Goal: Transaction & Acquisition: Purchase product/service

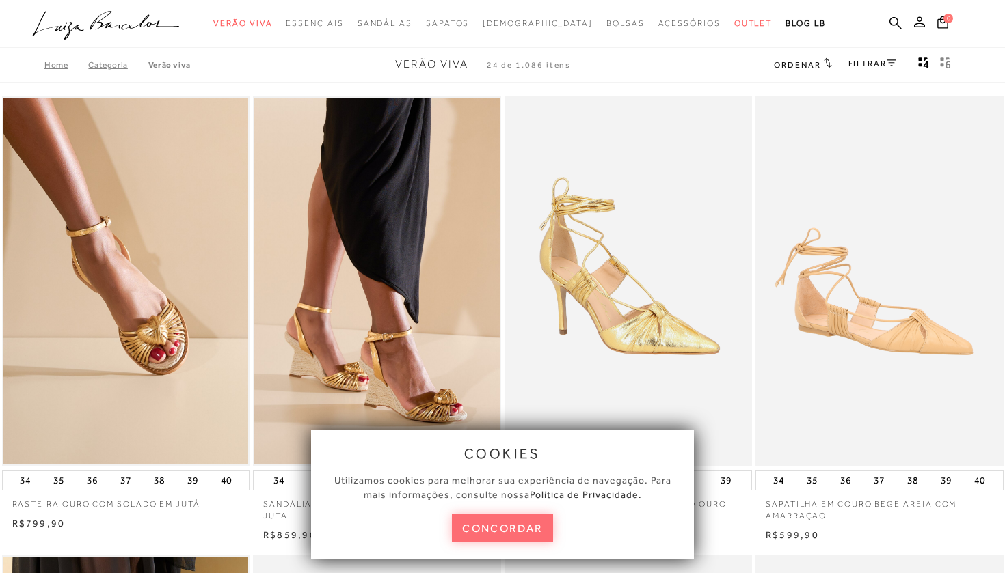
click at [526, 529] on button "concordar" at bounding box center [502, 529] width 101 height 28
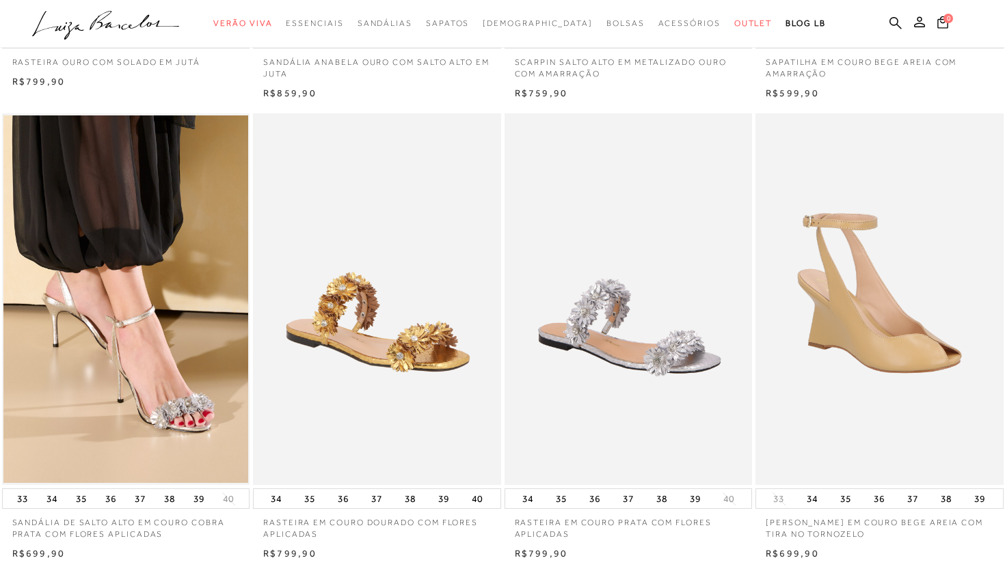
scroll to position [472, 0]
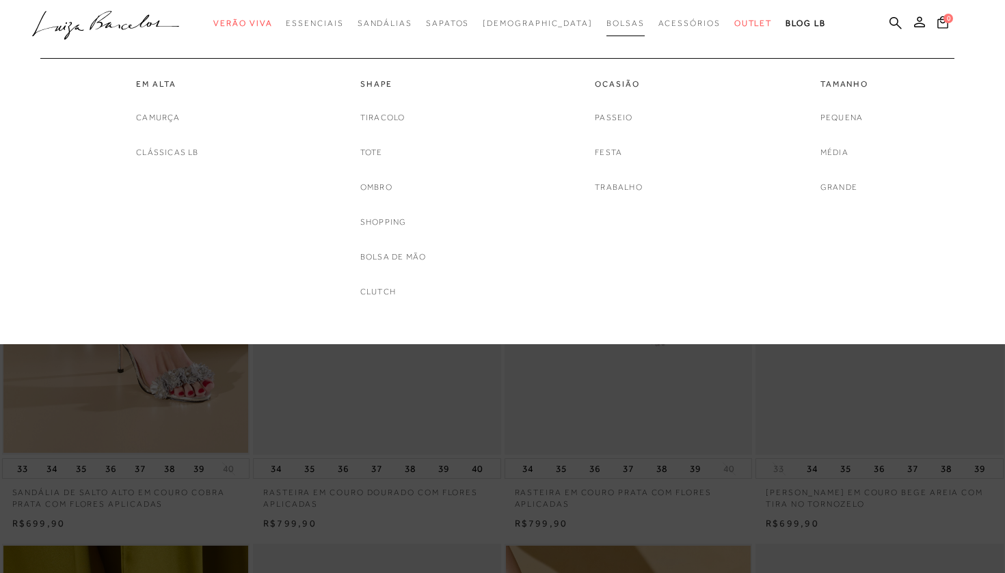
click at [606, 23] on span "Bolsas" at bounding box center [625, 23] width 38 height 10
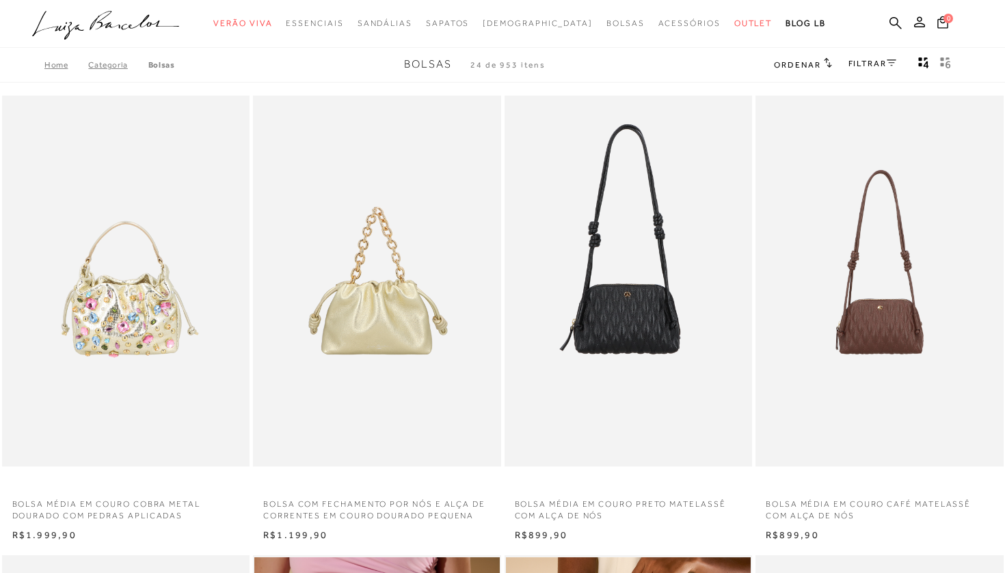
click at [111, 66] on link "Categoria" at bounding box center [117, 65] width 59 height 10
click at [113, 69] on link "Categoria" at bounding box center [117, 65] width 59 height 10
click at [152, 64] on link "Bolsas" at bounding box center [161, 65] width 27 height 10
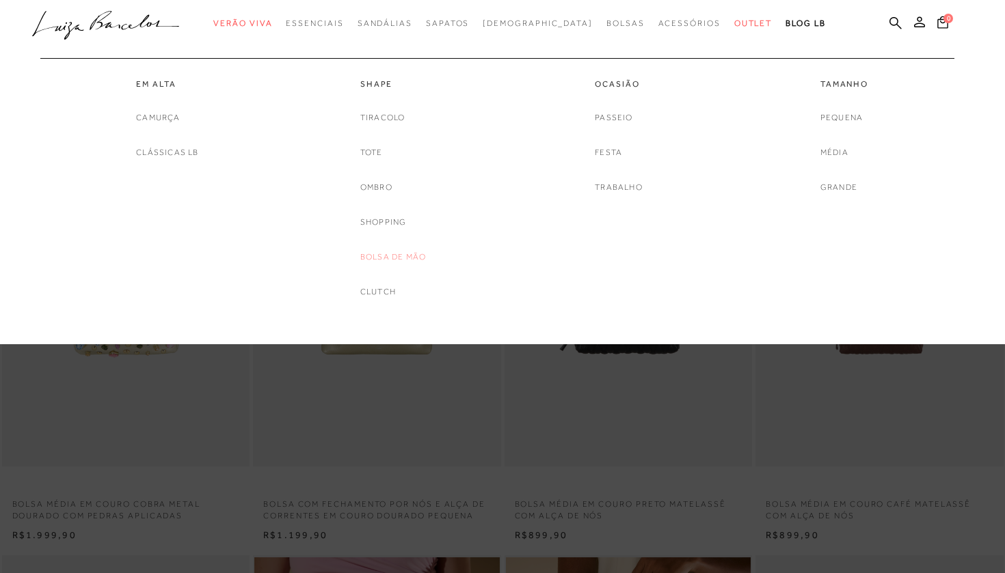
click at [397, 256] on link "Bolsa de mão" at bounding box center [393, 257] width 66 height 14
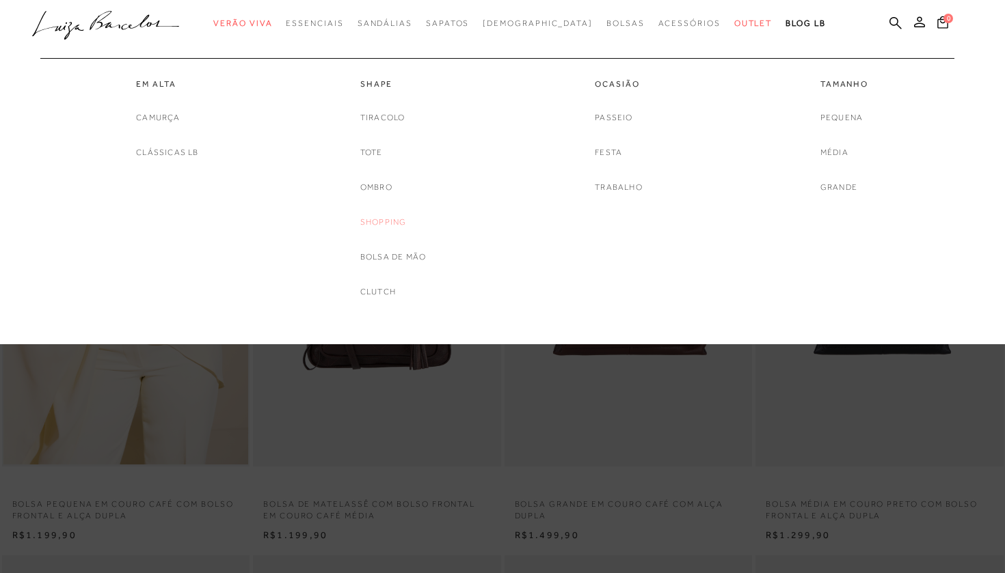
click at [381, 218] on link "Shopping" at bounding box center [383, 222] width 46 height 14
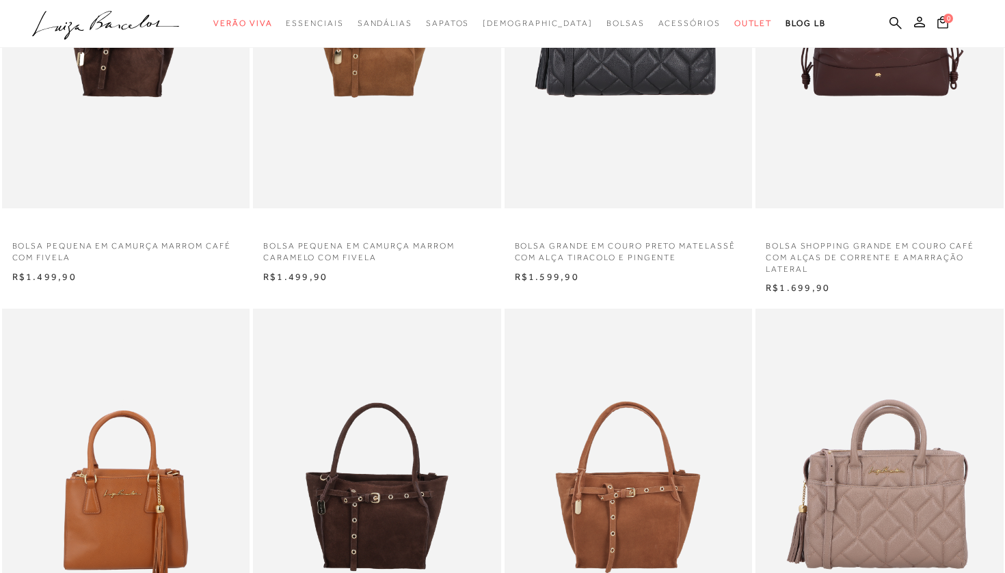
scroll to position [618, 0]
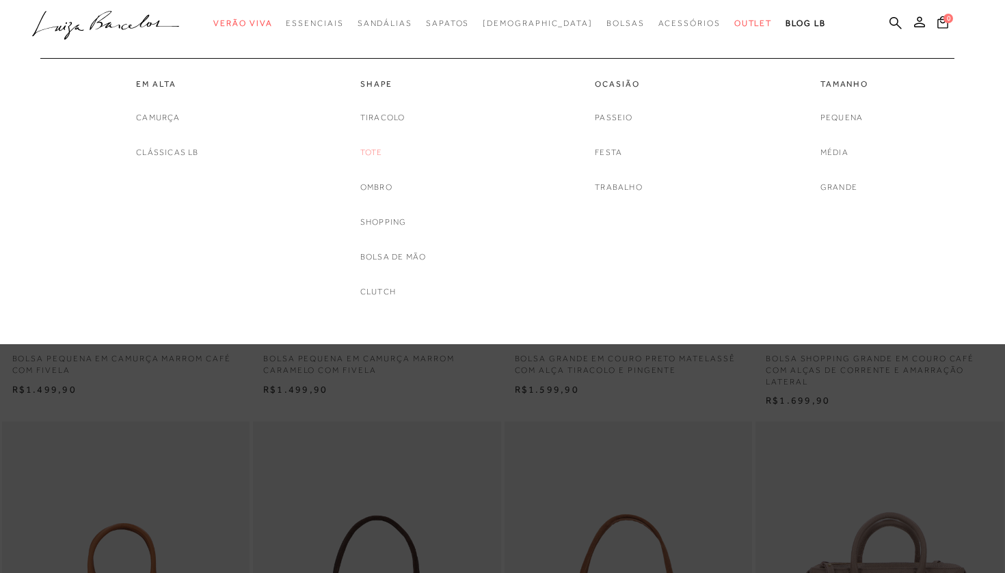
click at [374, 152] on link "Tote" at bounding box center [371, 153] width 23 height 14
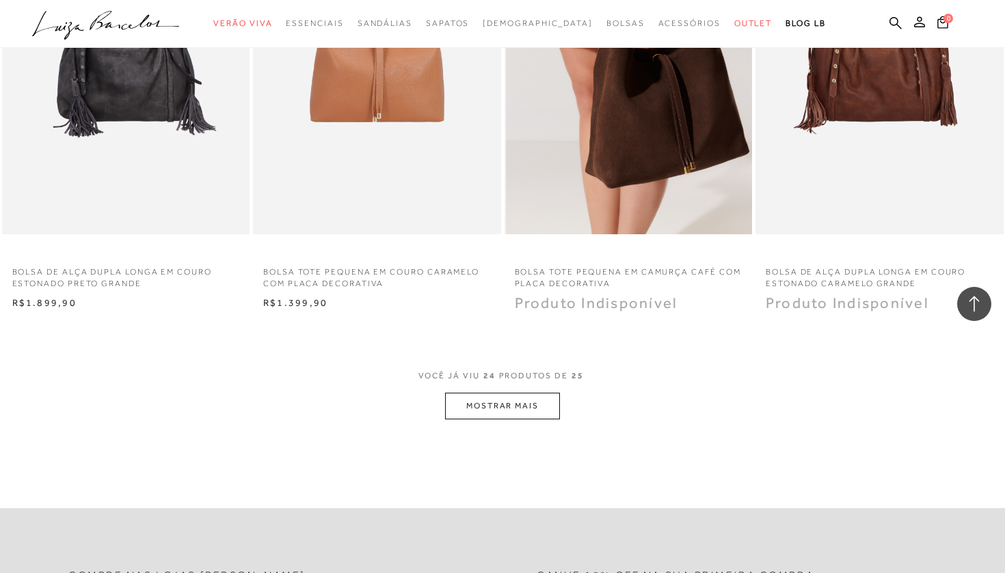
scroll to position [2546, 0]
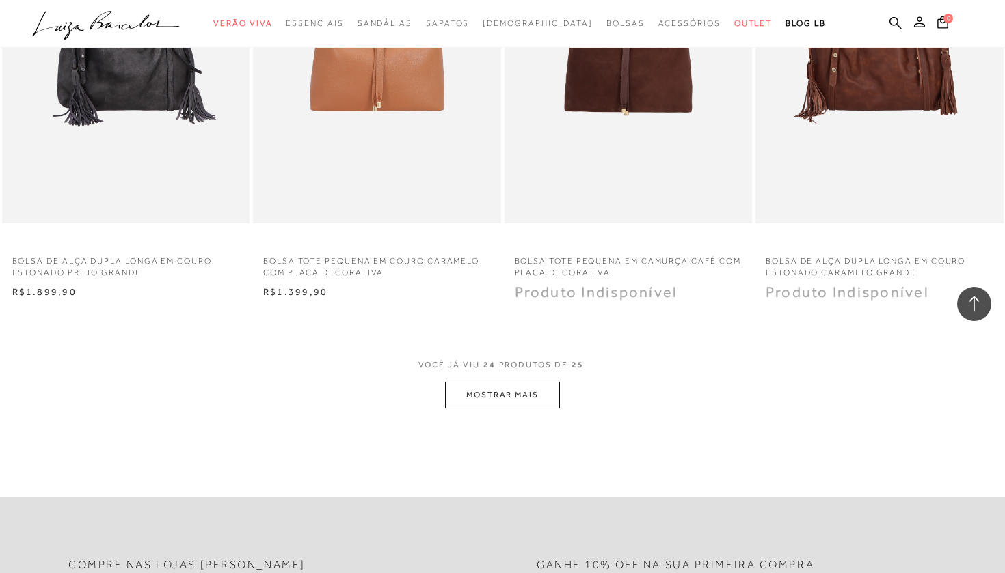
click at [542, 384] on button "MOSTRAR MAIS" at bounding box center [502, 395] width 115 height 27
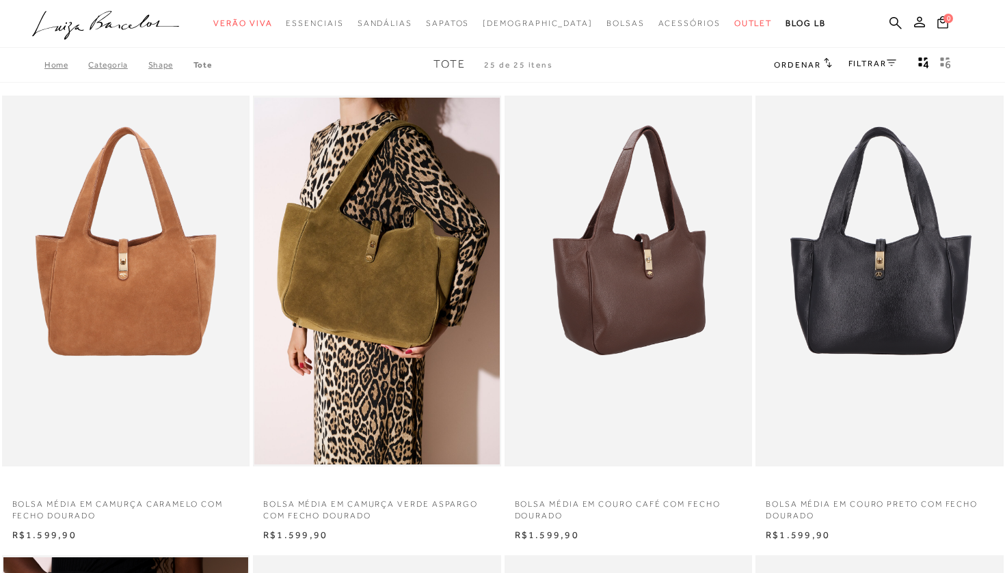
scroll to position [0, 0]
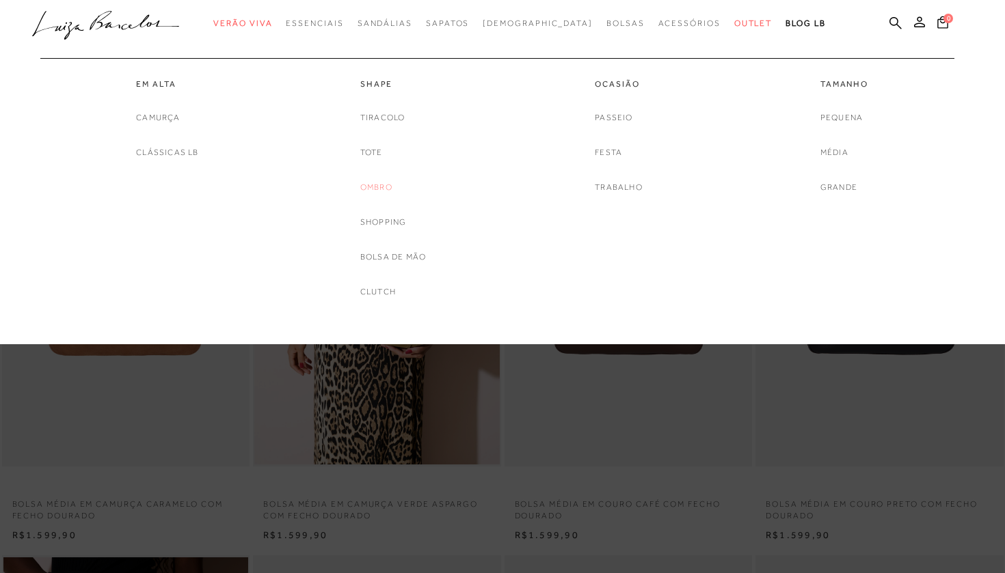
click at [383, 189] on link "Ombro" at bounding box center [376, 187] width 32 height 14
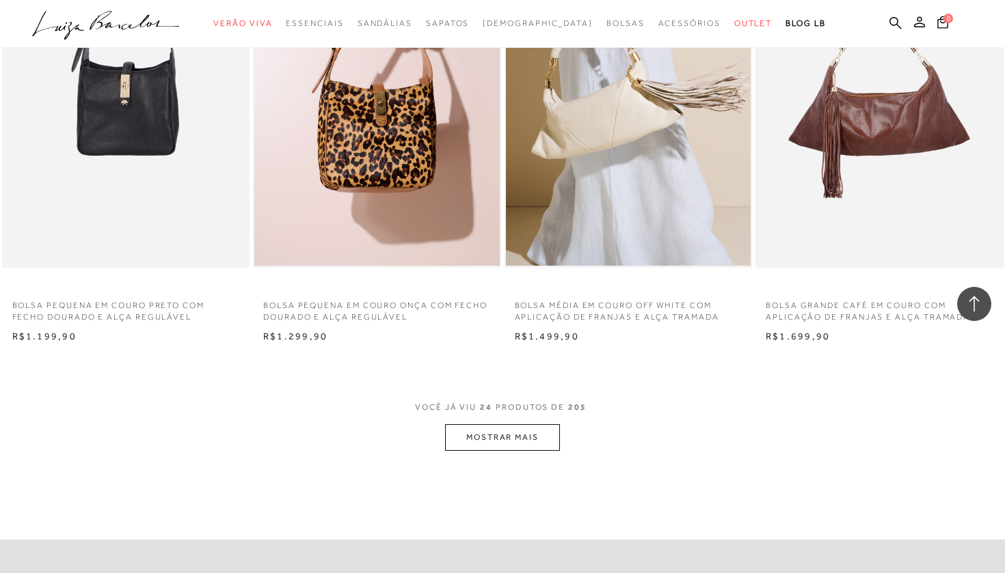
scroll to position [2508, 0]
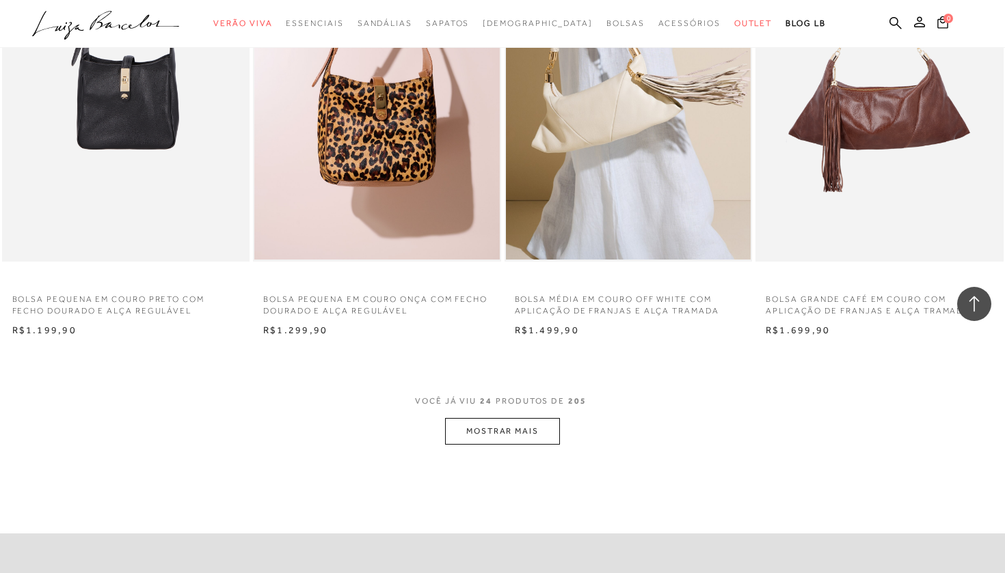
click at [488, 418] on button "MOSTRAR MAIS" at bounding box center [502, 431] width 115 height 27
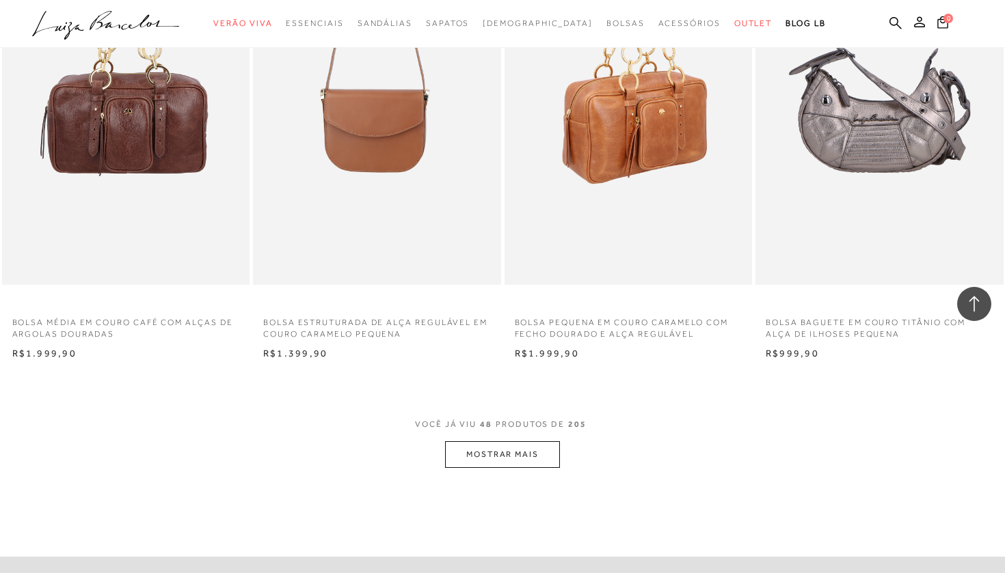
scroll to position [5269, 0]
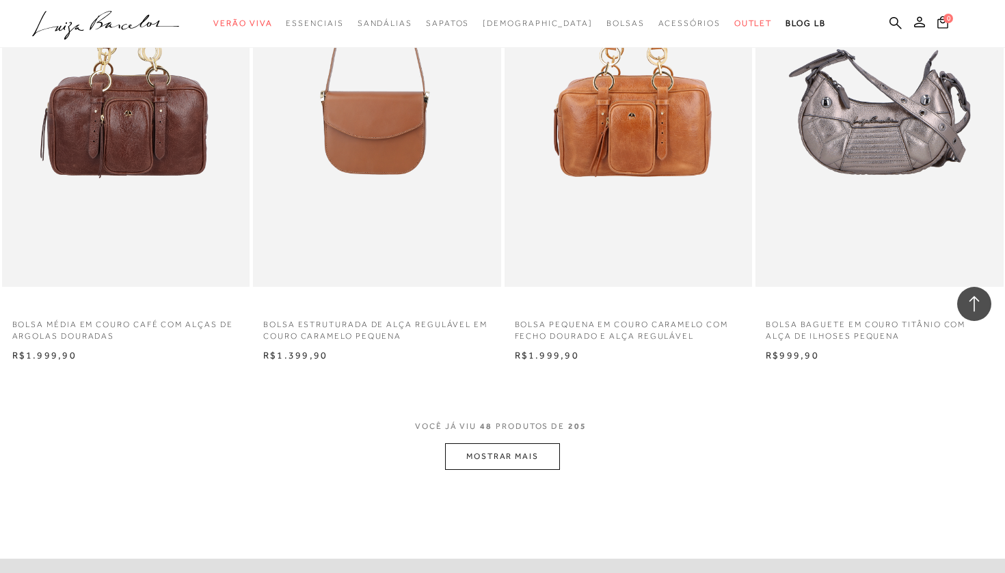
click at [526, 444] on button "MOSTRAR MAIS" at bounding box center [502, 457] width 115 height 27
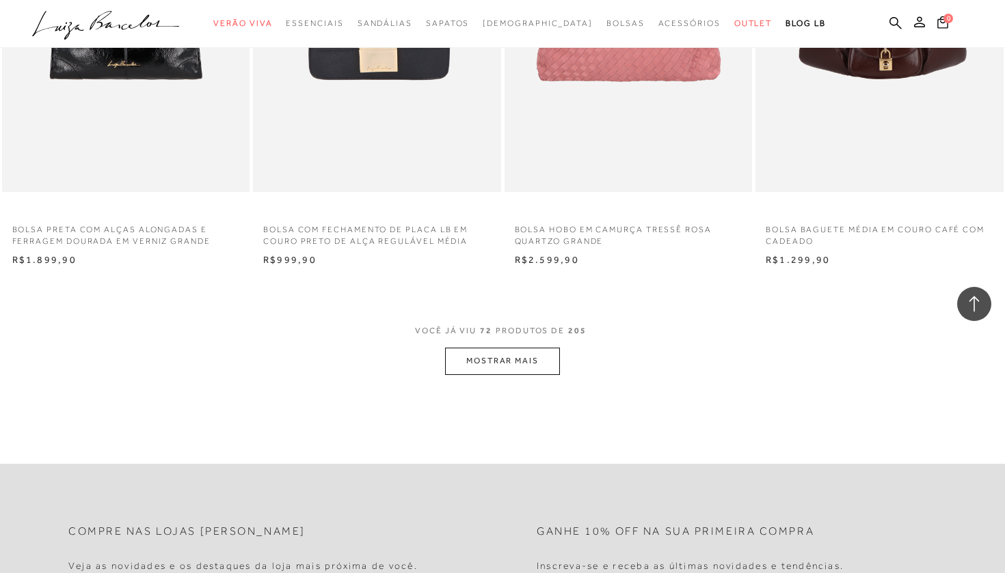
scroll to position [8136, 0]
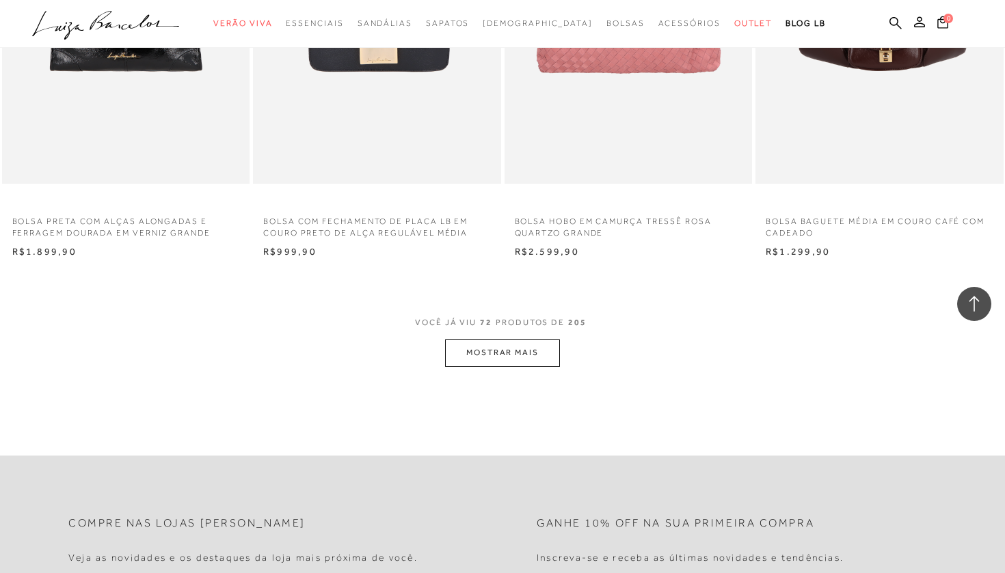
click at [517, 340] on button "MOSTRAR MAIS" at bounding box center [502, 353] width 115 height 27
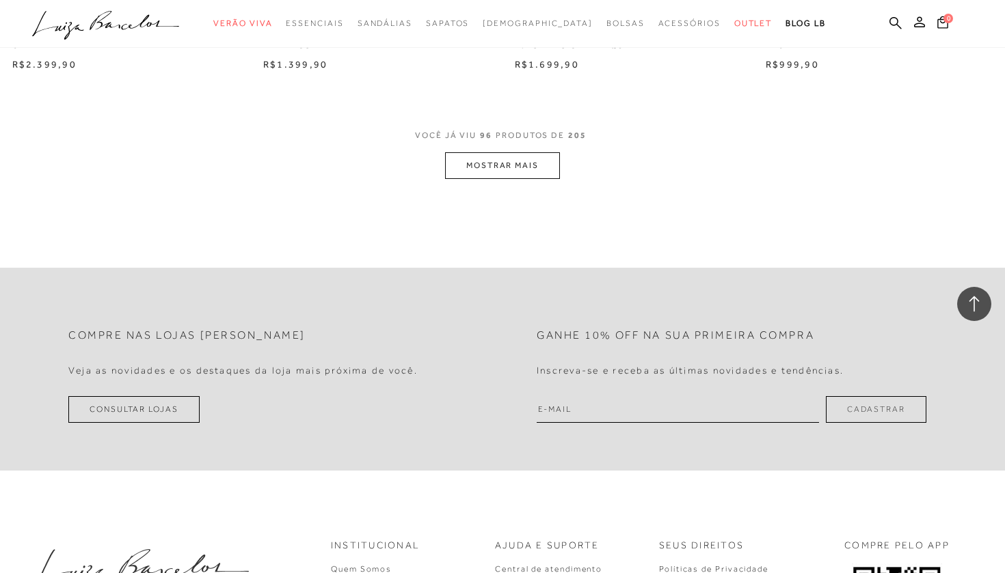
scroll to position [11084, 0]
click at [509, 155] on button "MOSTRAR MAIS" at bounding box center [502, 168] width 115 height 27
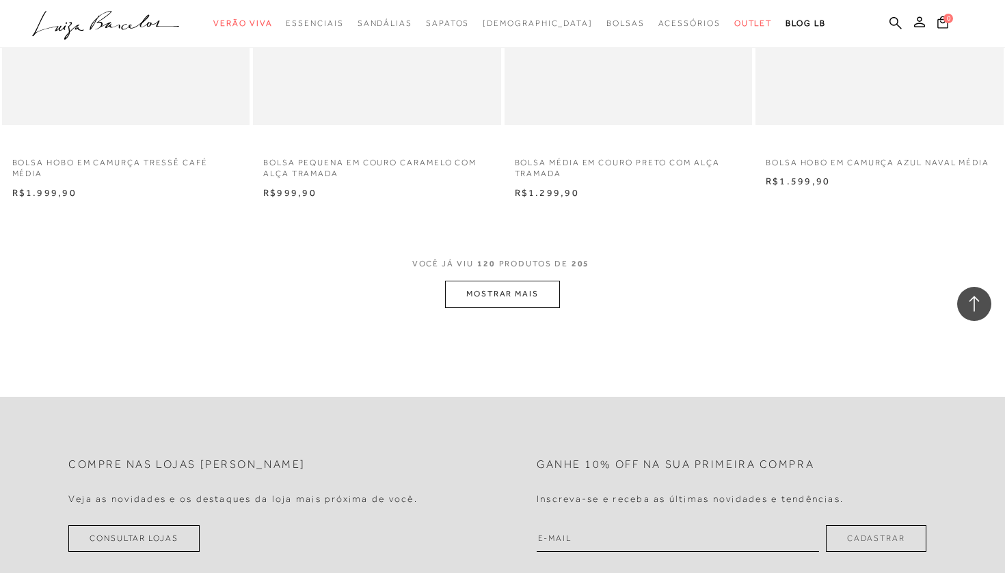
scroll to position [13776, 0]
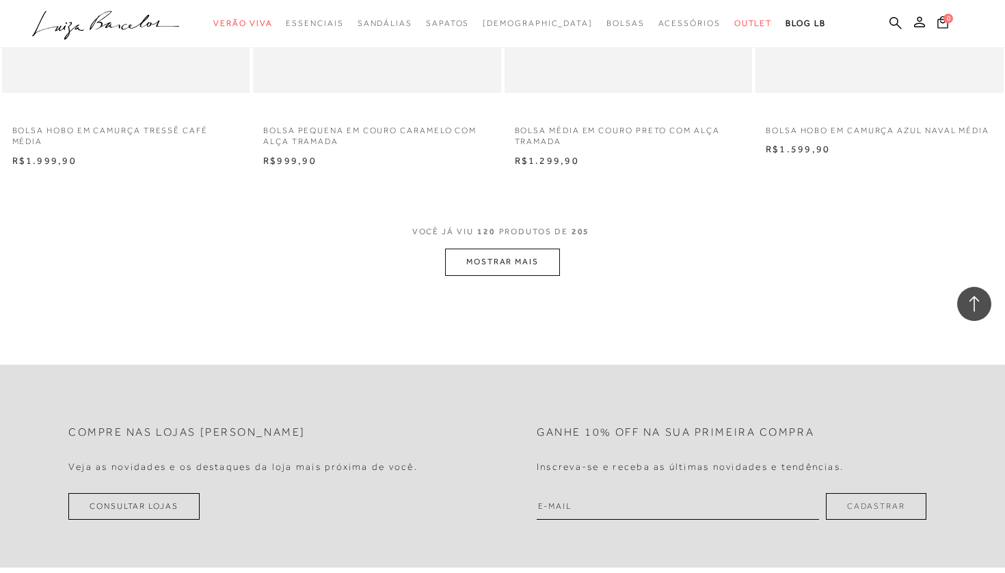
click at [506, 249] on button "MOSTRAR MAIS" at bounding box center [502, 262] width 115 height 27
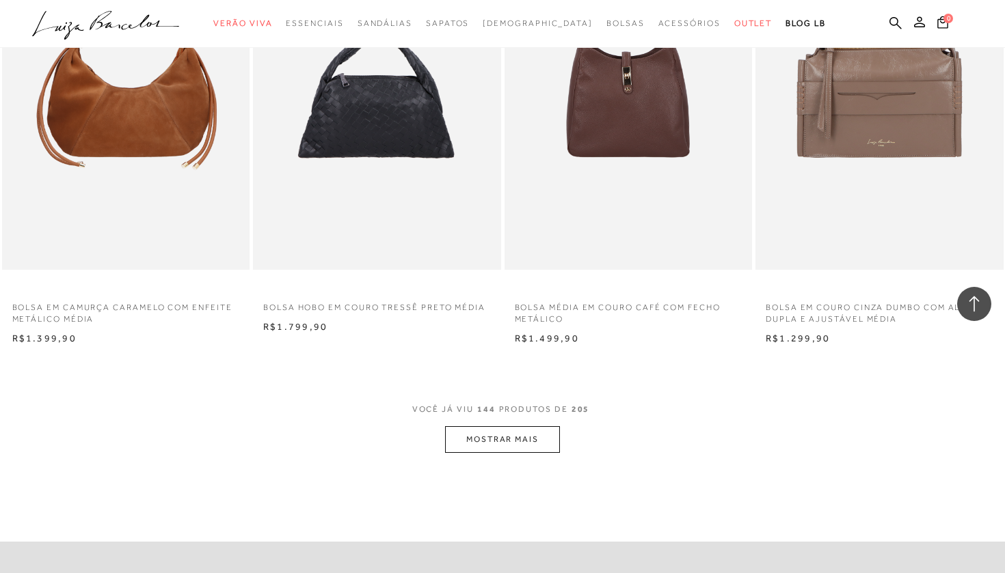
scroll to position [16360, 0]
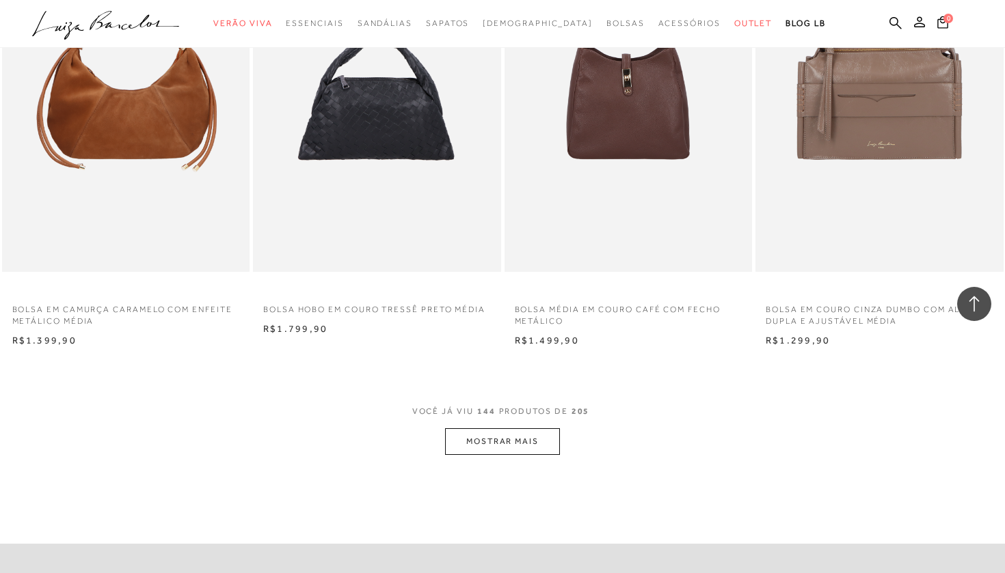
click at [498, 428] on button "MOSTRAR MAIS" at bounding box center [502, 441] width 115 height 27
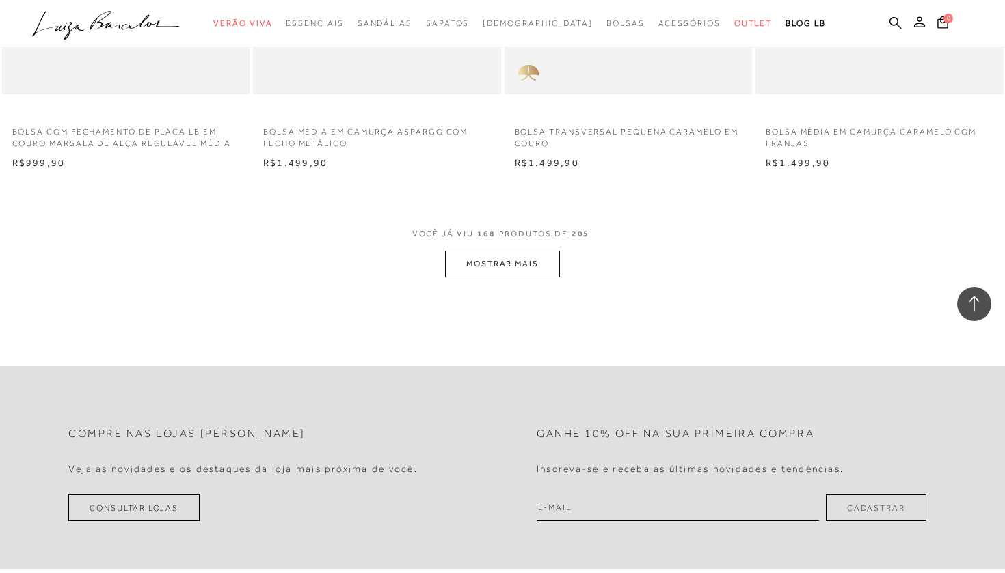
scroll to position [19325, 0]
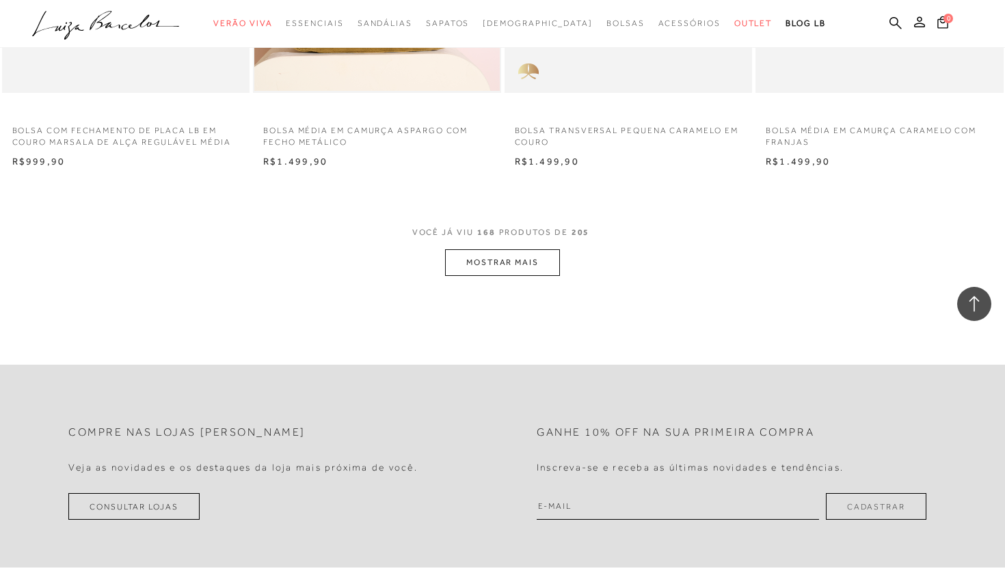
click at [510, 249] on button "MOSTRAR MAIS" at bounding box center [502, 262] width 115 height 27
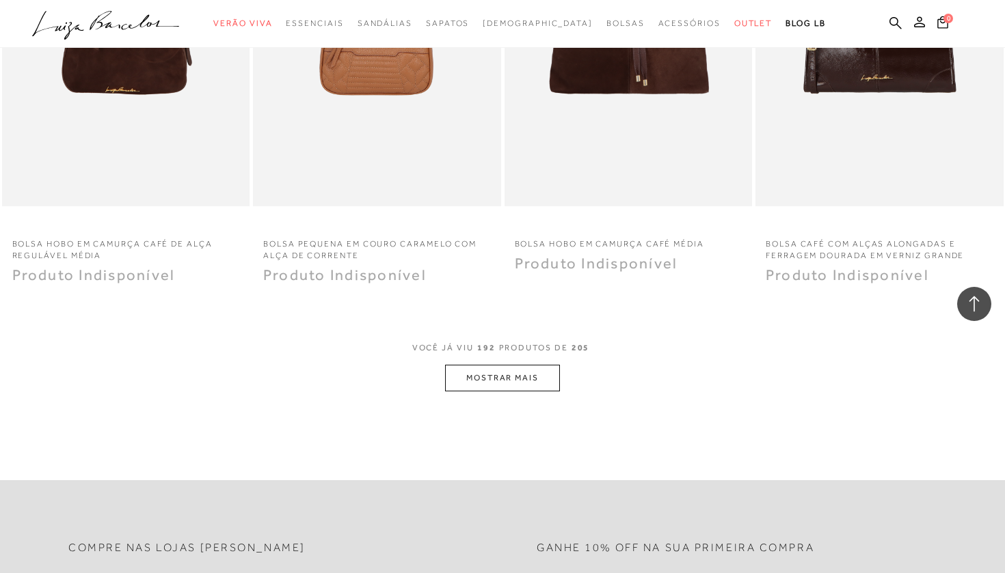
scroll to position [21978, 0]
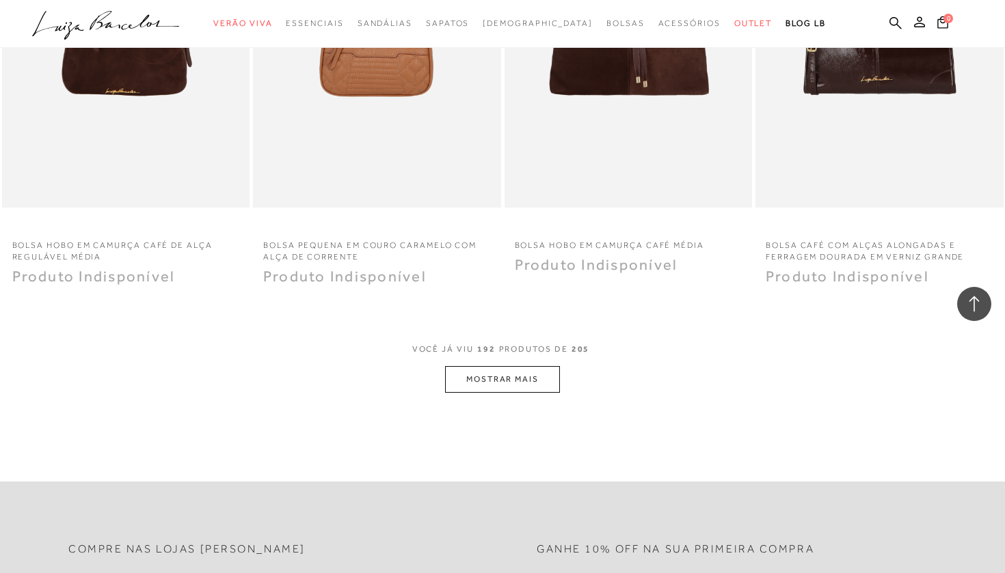
click at [507, 366] on button "MOSTRAR MAIS" at bounding box center [502, 379] width 115 height 27
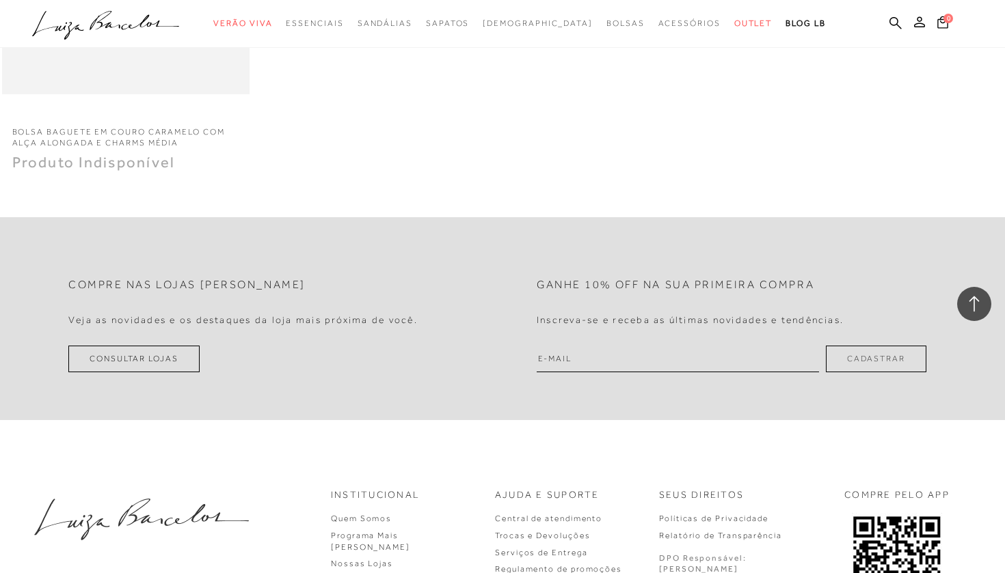
scroll to position [22108, 0]
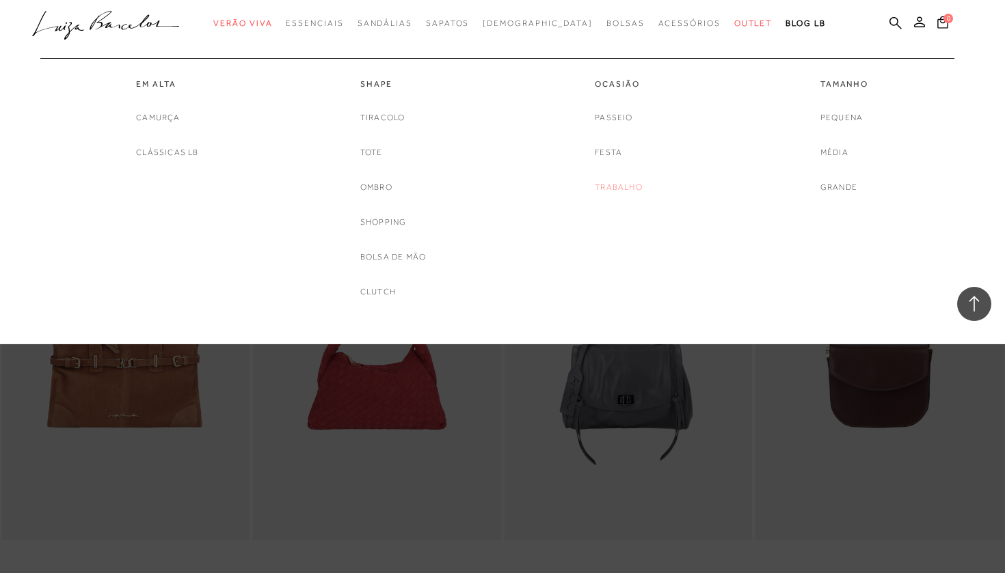
click at [618, 185] on link "Trabalho" at bounding box center [619, 187] width 48 height 14
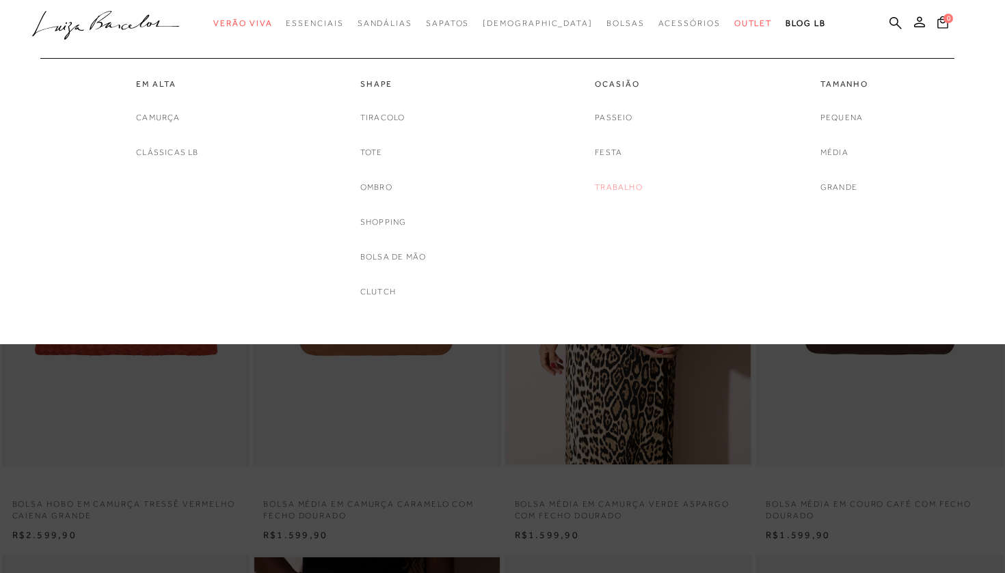
click at [623, 180] on link "Trabalho" at bounding box center [619, 187] width 48 height 14
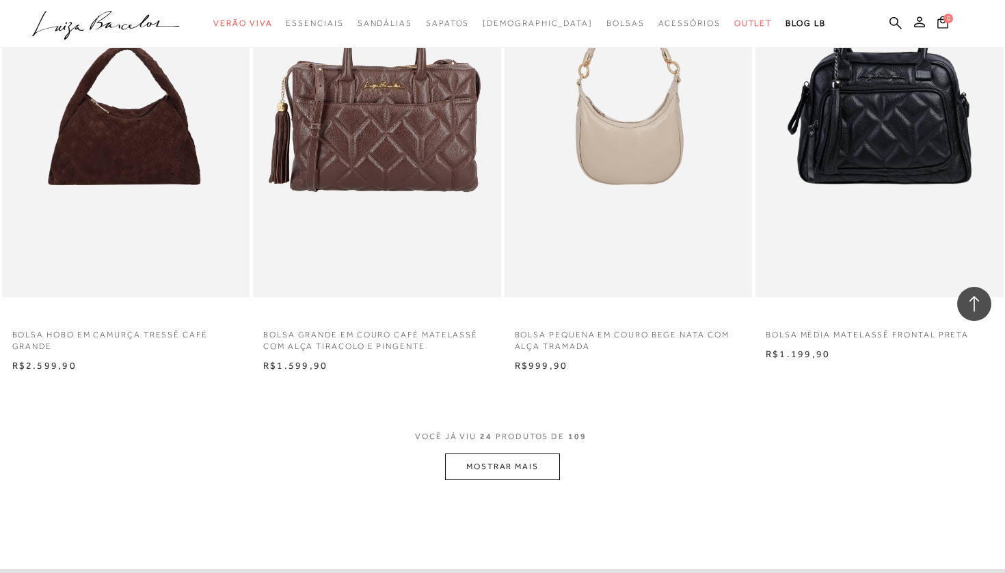
scroll to position [2478, 0]
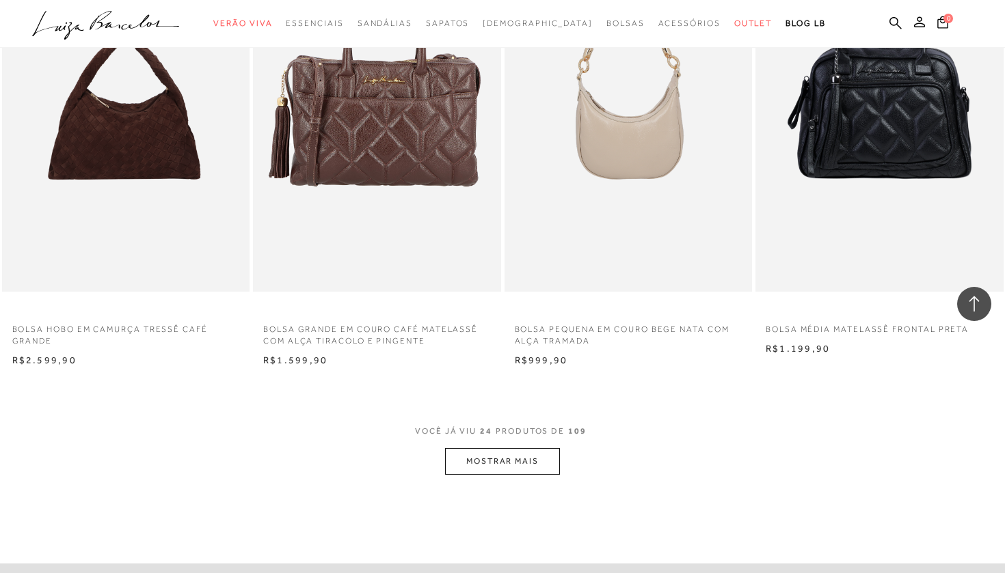
click at [515, 453] on button "MOSTRAR MAIS" at bounding box center [502, 461] width 115 height 27
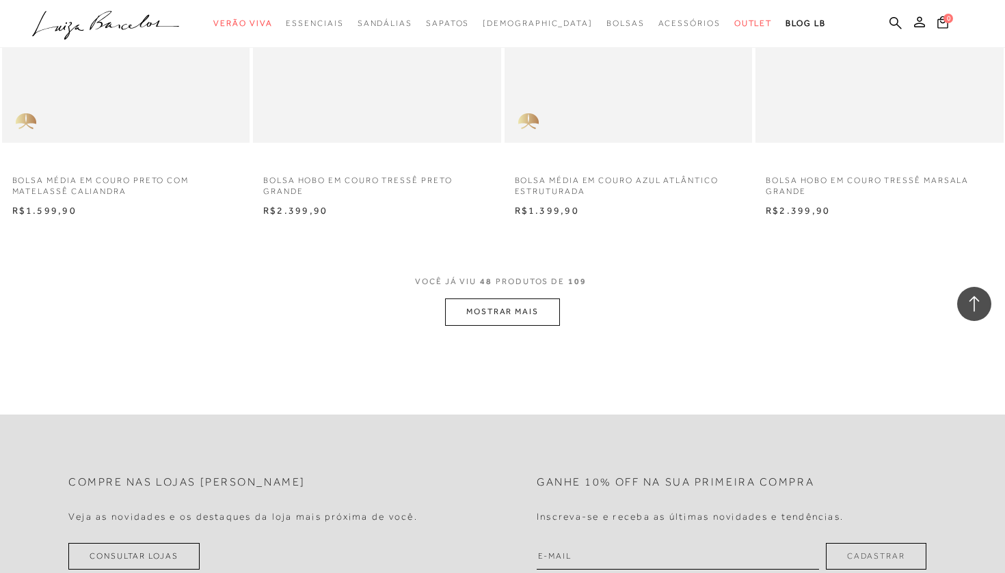
scroll to position [5397, 0]
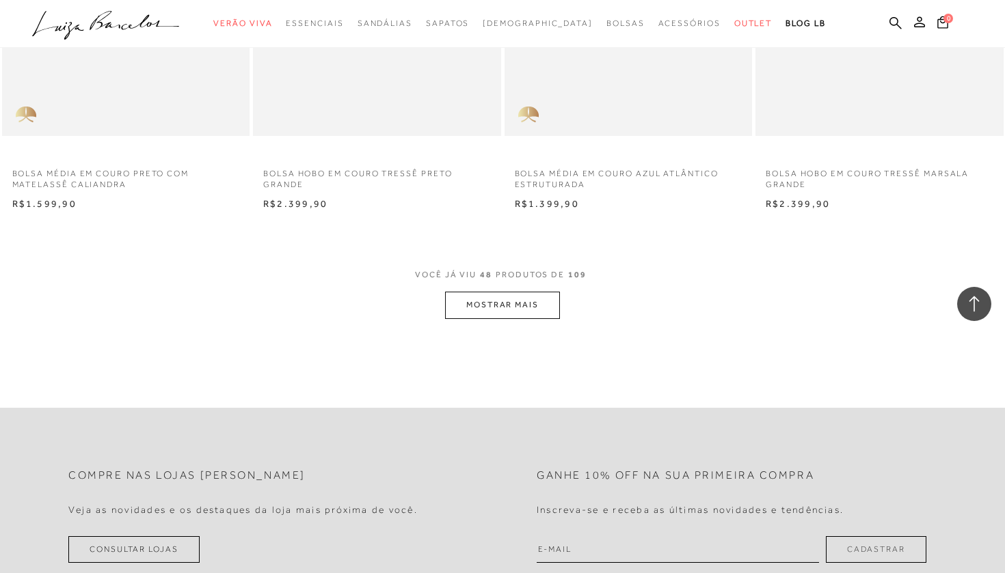
click at [533, 292] on button "MOSTRAR MAIS" at bounding box center [502, 305] width 115 height 27
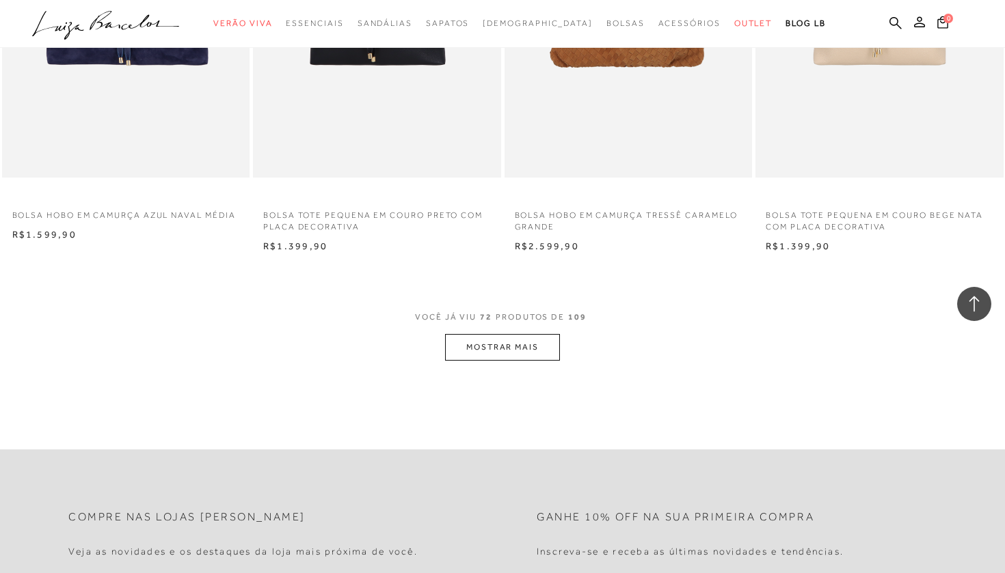
scroll to position [8125, 0]
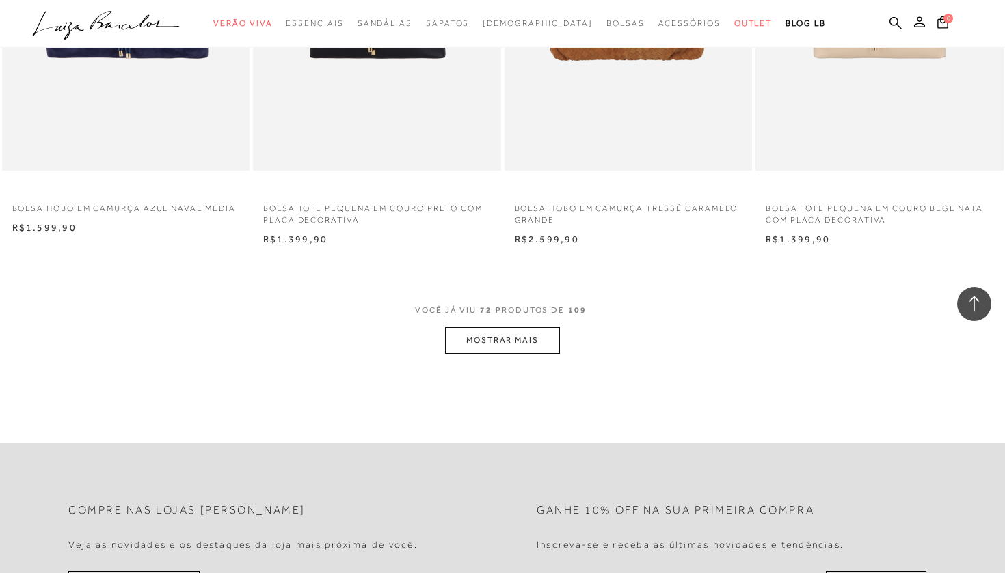
click at [504, 327] on button "MOSTRAR MAIS" at bounding box center [502, 340] width 115 height 27
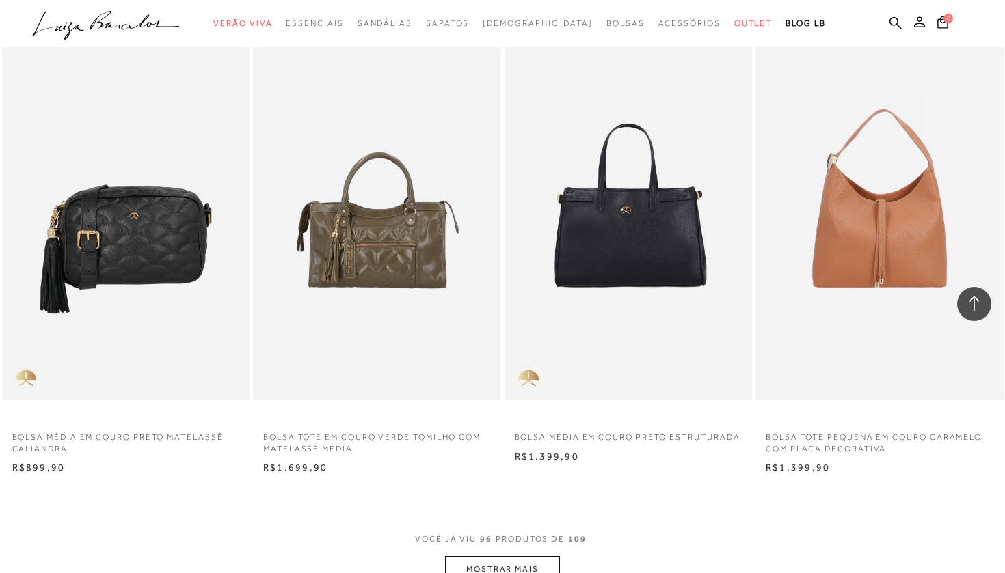
scroll to position [10673, 0]
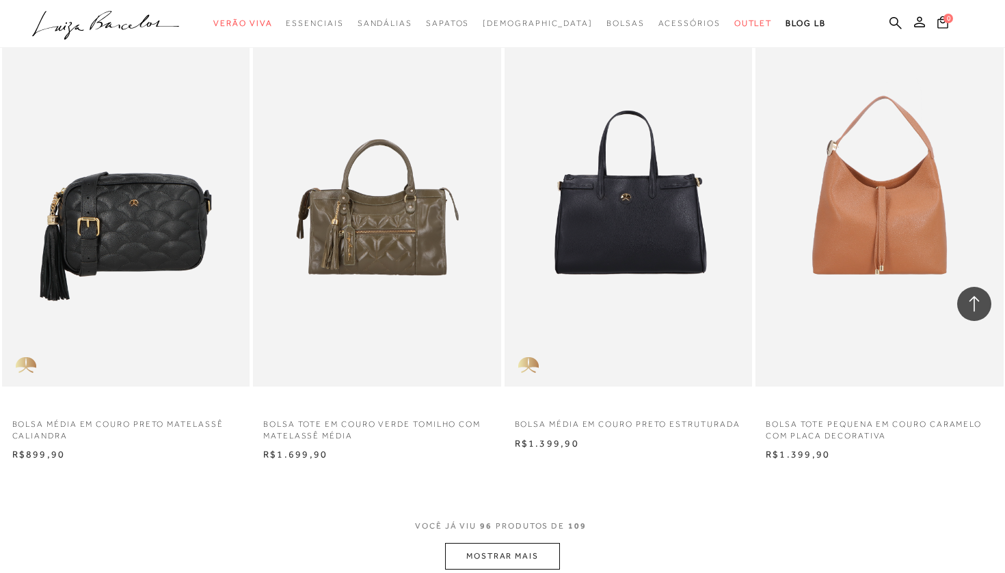
click at [532, 543] on button "MOSTRAR MAIS" at bounding box center [502, 556] width 115 height 27
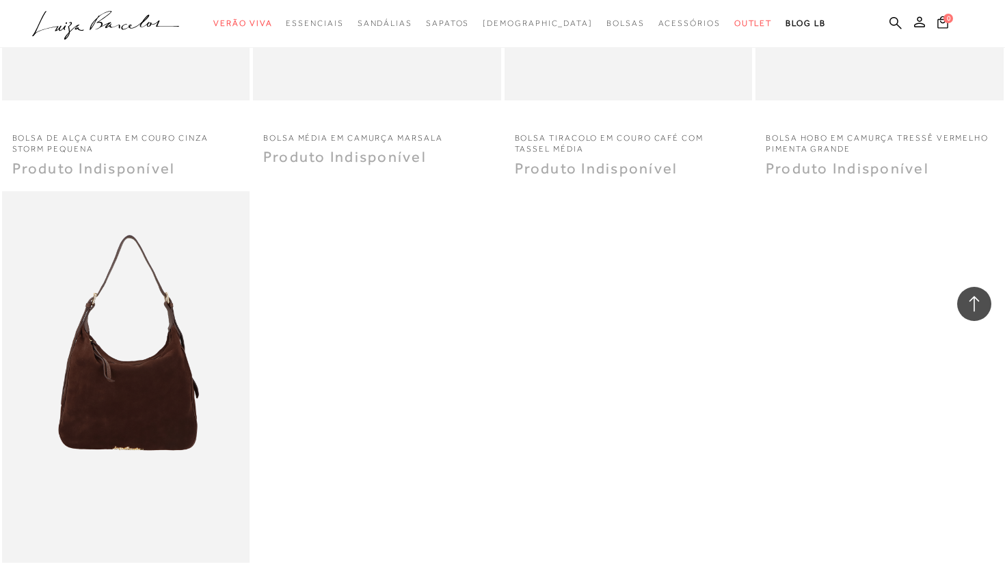
scroll to position [12293, 0]
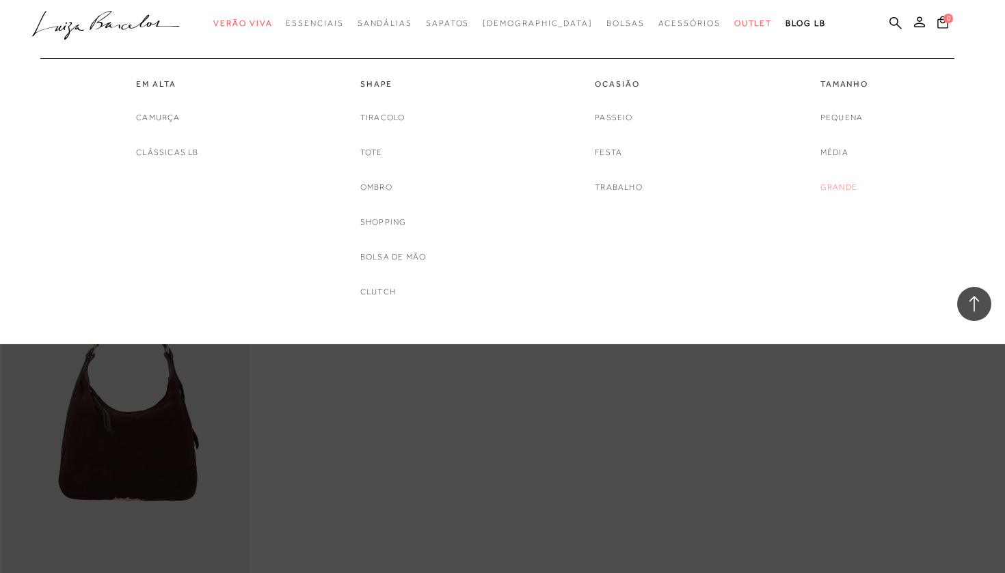
click at [832, 192] on link "Grande" at bounding box center [838, 187] width 37 height 14
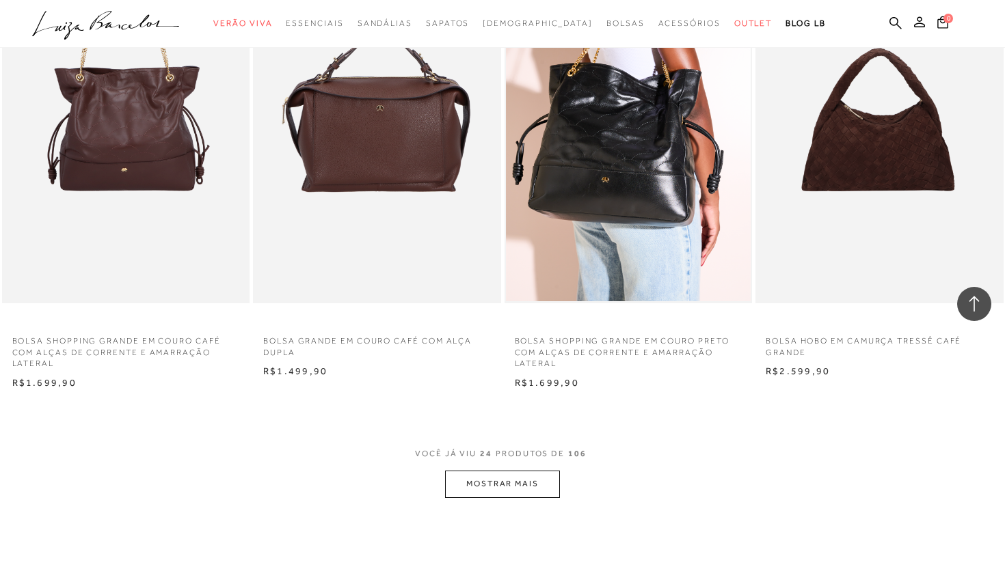
scroll to position [2477, 0]
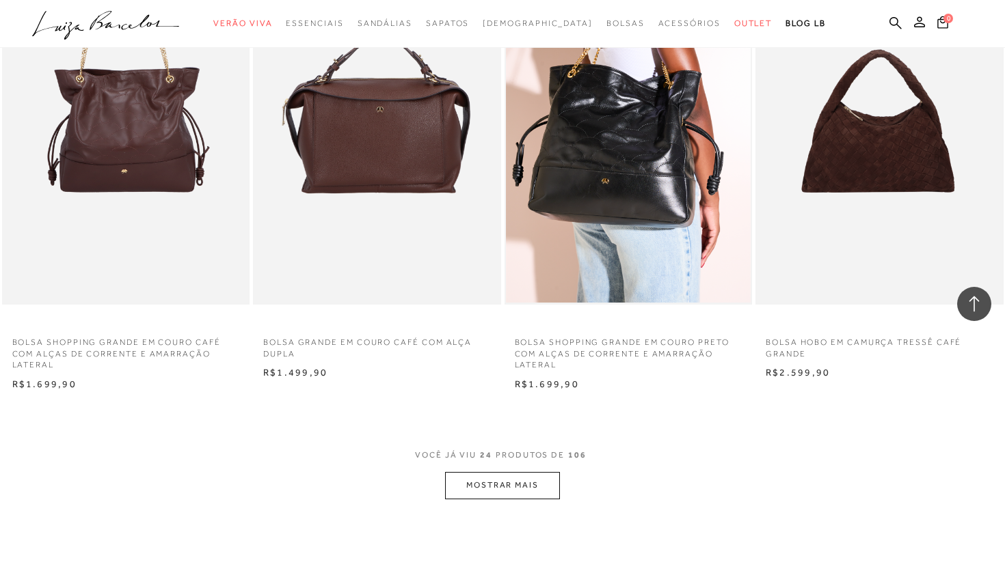
click at [546, 472] on button "MOSTRAR MAIS" at bounding box center [502, 485] width 115 height 27
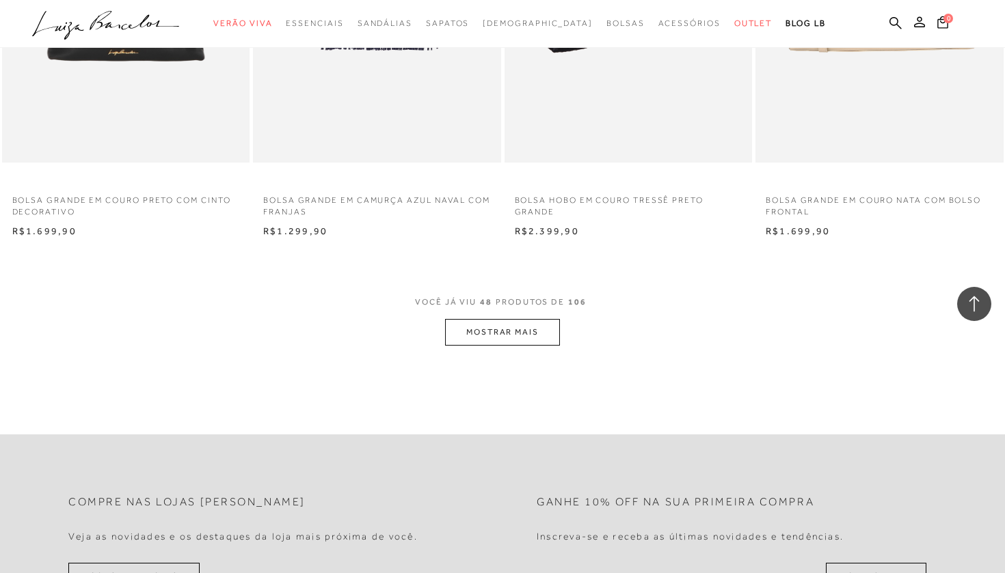
scroll to position [5401, 0]
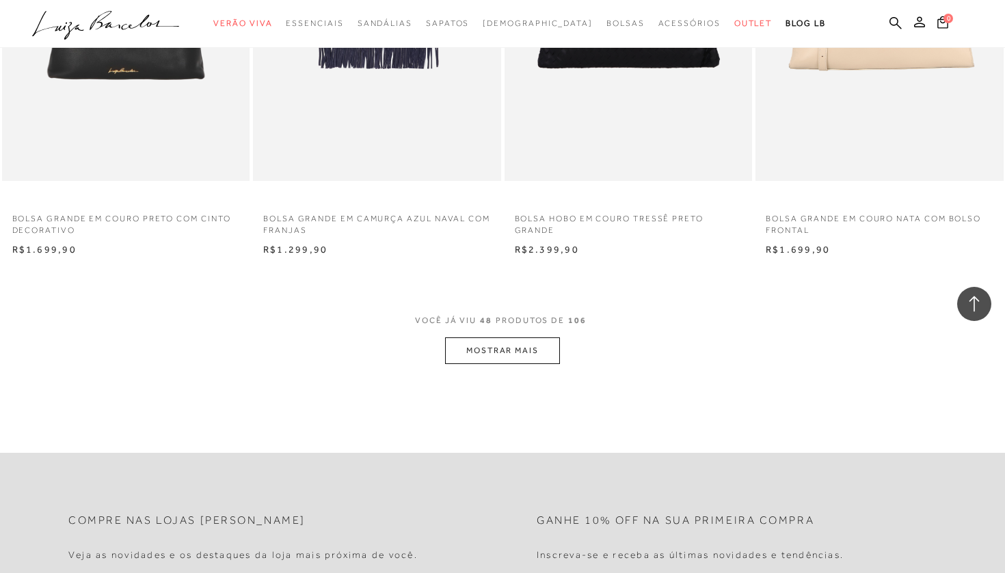
click at [498, 338] on button "MOSTRAR MAIS" at bounding box center [502, 351] width 115 height 27
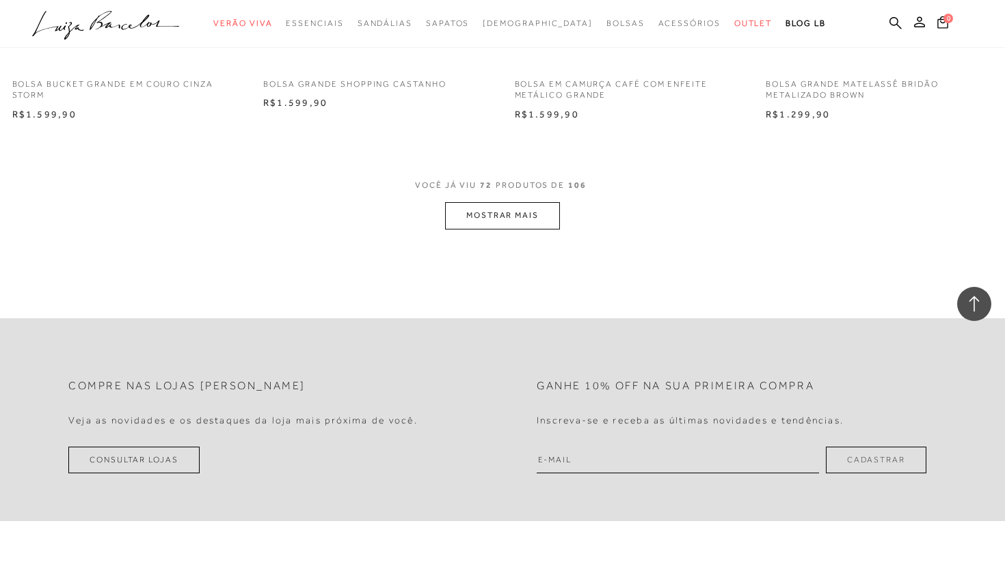
scroll to position [8302, 0]
click at [457, 200] on button "MOSTRAR MAIS" at bounding box center [502, 213] width 115 height 27
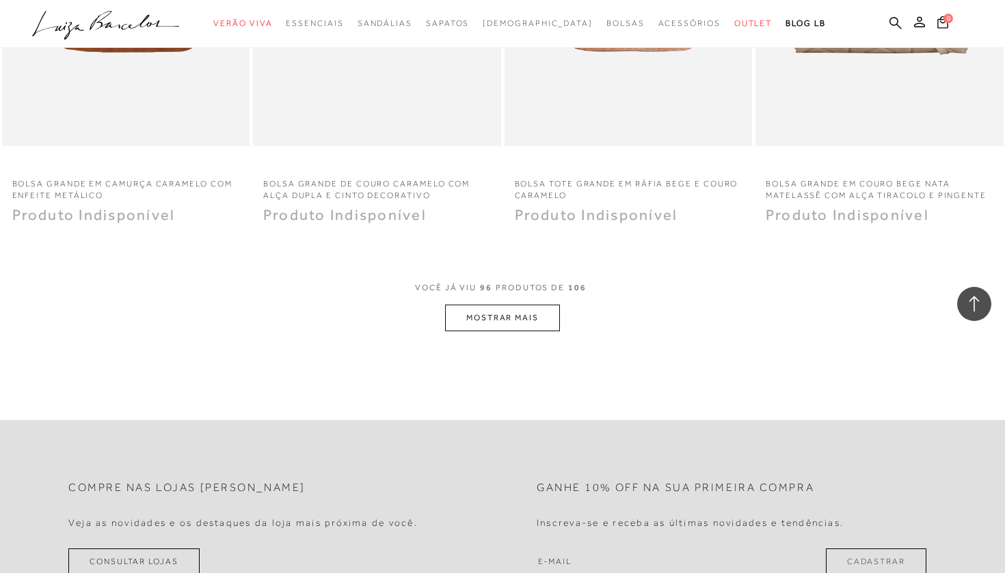
scroll to position [10972, 0]
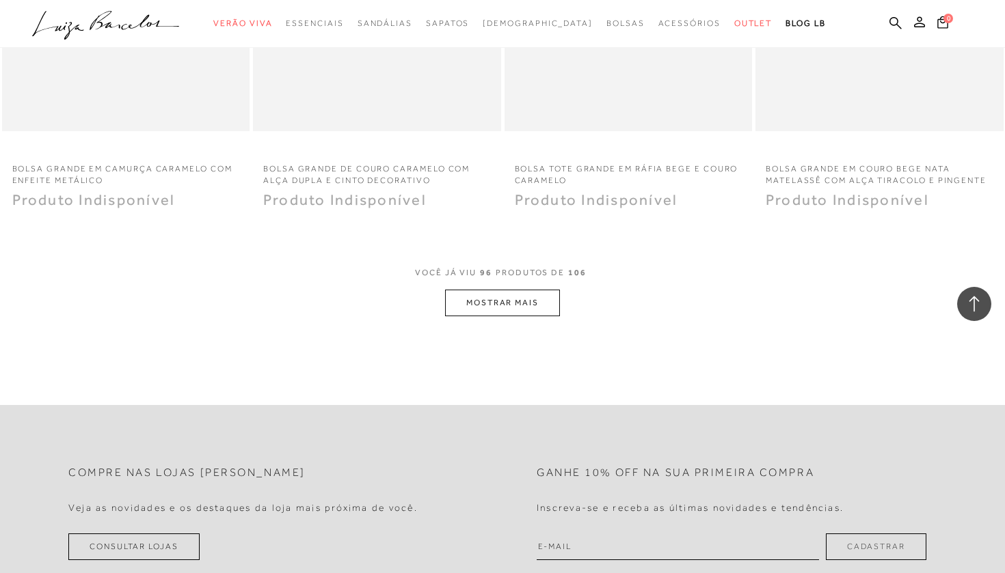
click at [517, 290] on button "MOSTRAR MAIS" at bounding box center [502, 303] width 115 height 27
